Goal: Information Seeking & Learning: Learn about a topic

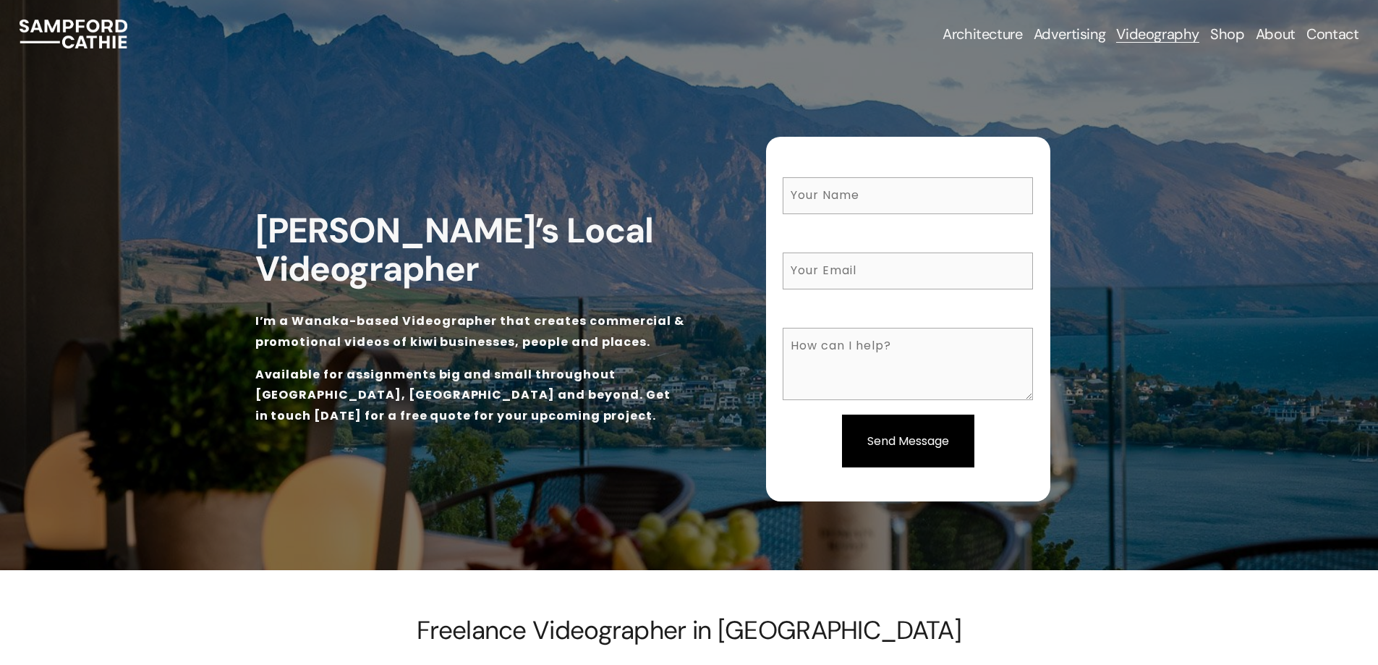
click at [1153, 38] on link "Videography" at bounding box center [1157, 34] width 83 height 20
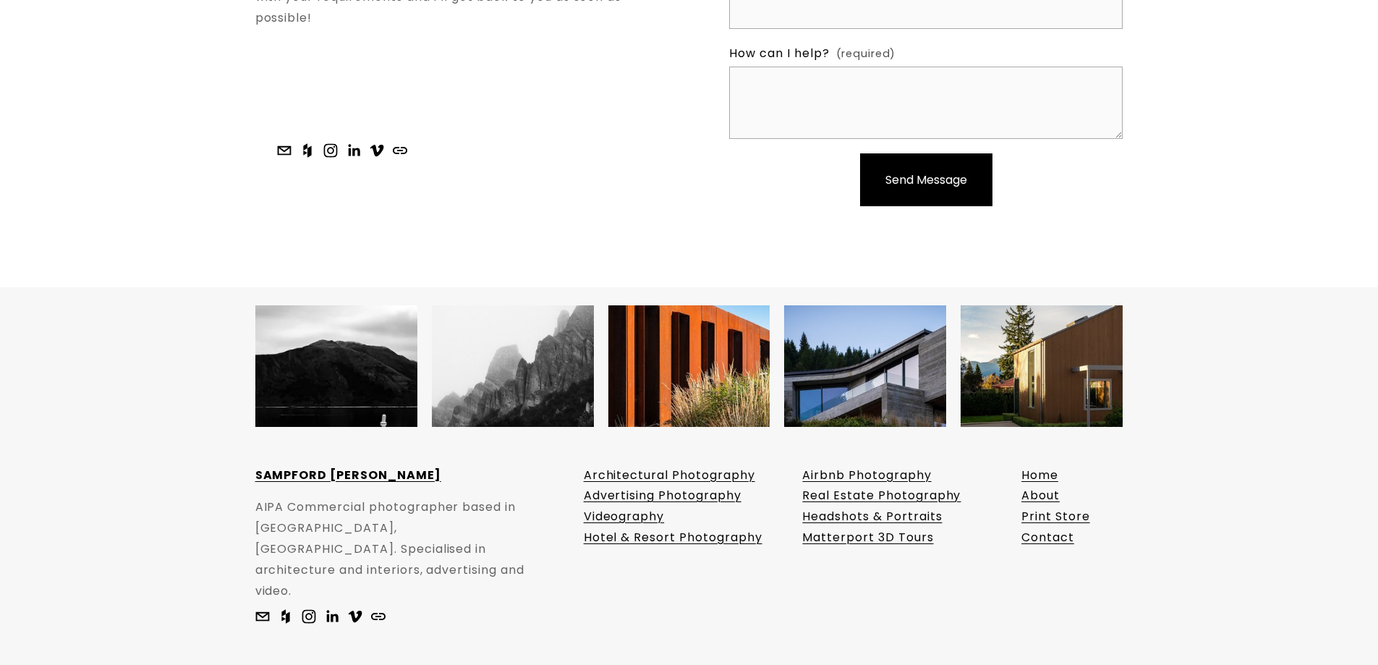
scroll to position [4929, 0]
